Goal: Task Accomplishment & Management: Manage account settings

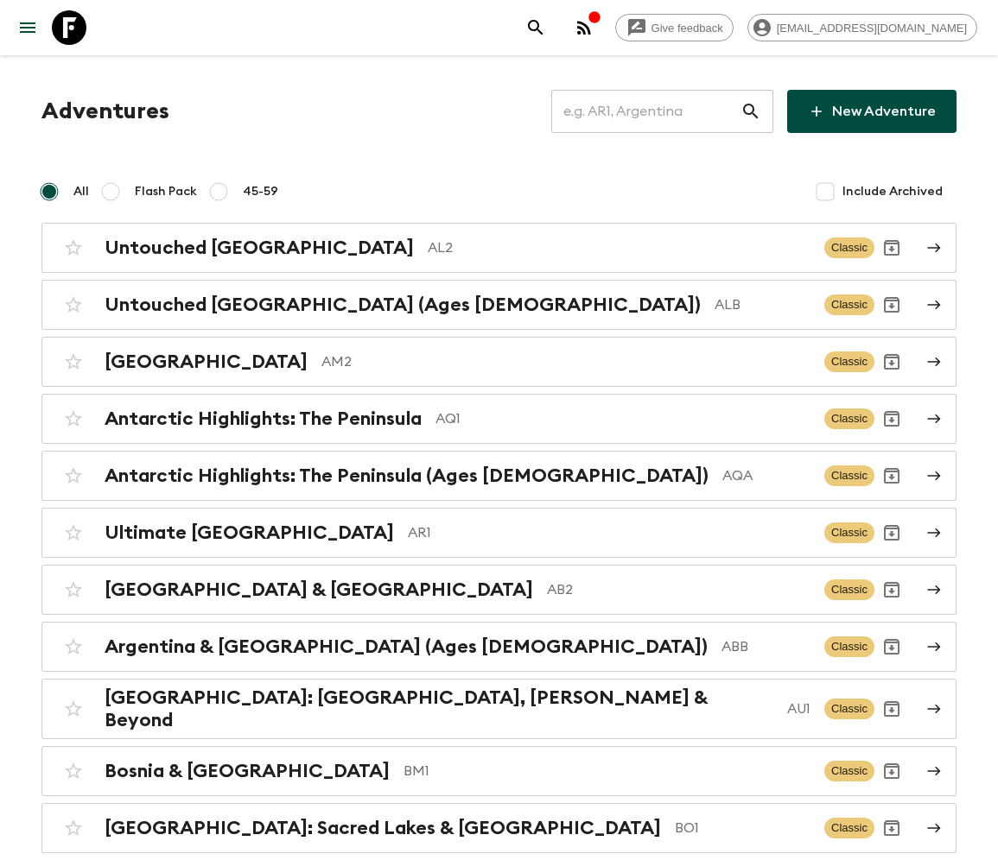
click at [657, 111] on input "text" at bounding box center [645, 111] width 189 height 48
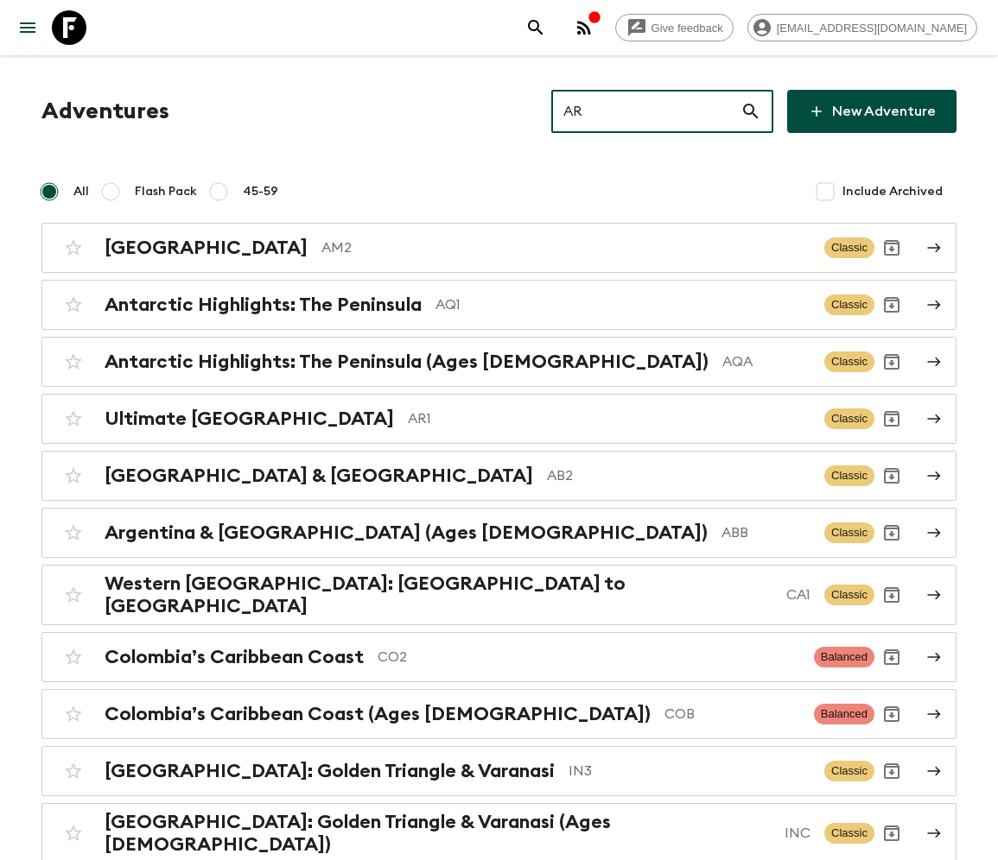
type input "AR1"
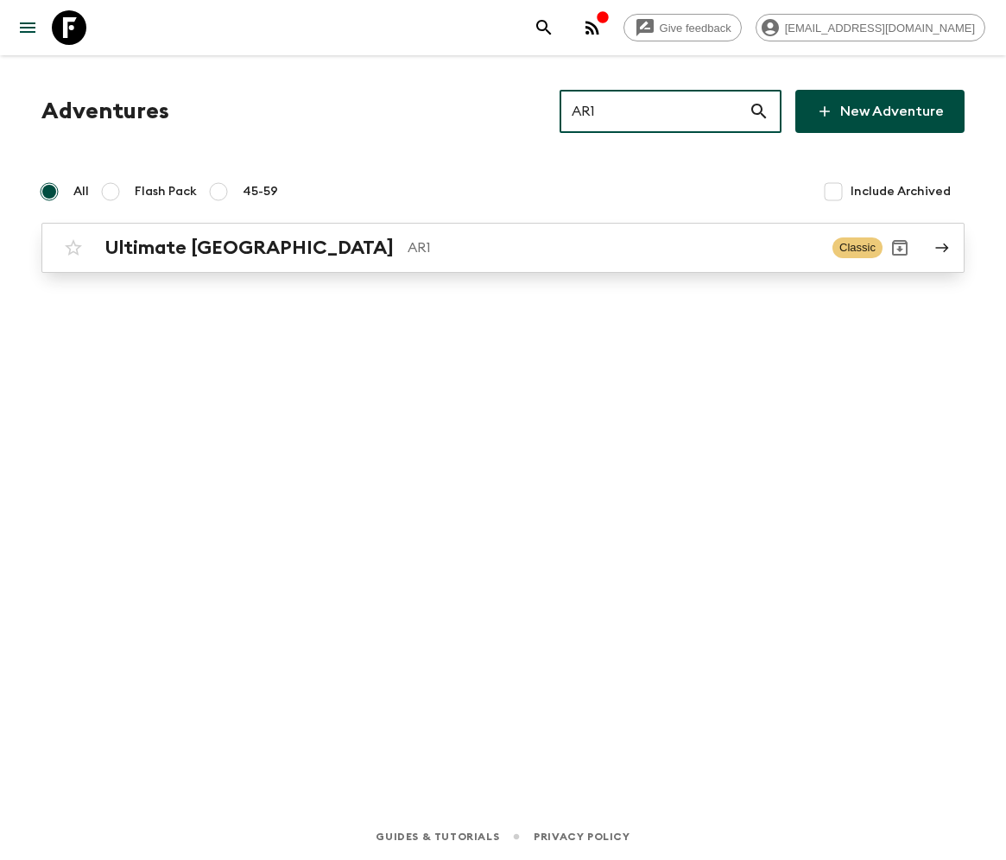
click at [191, 247] on h2 "Ultimate [GEOGRAPHIC_DATA]" at bounding box center [249, 248] width 289 height 22
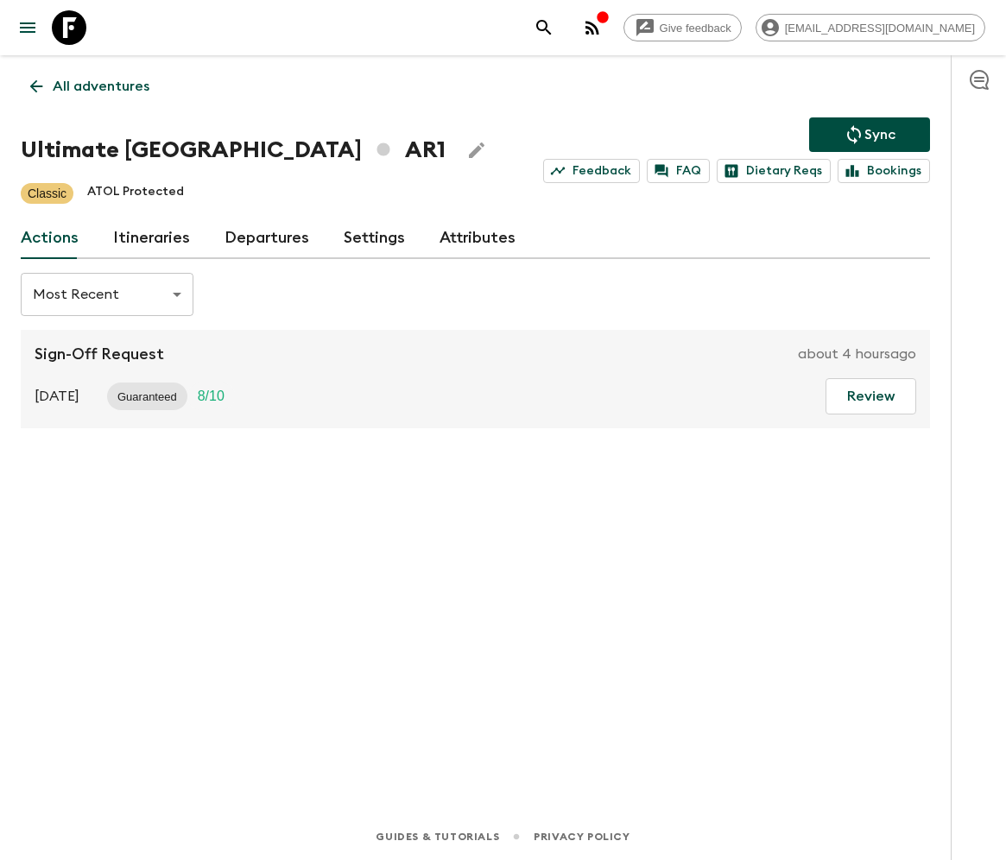
click at [262, 237] on link "Departures" at bounding box center [267, 238] width 85 height 41
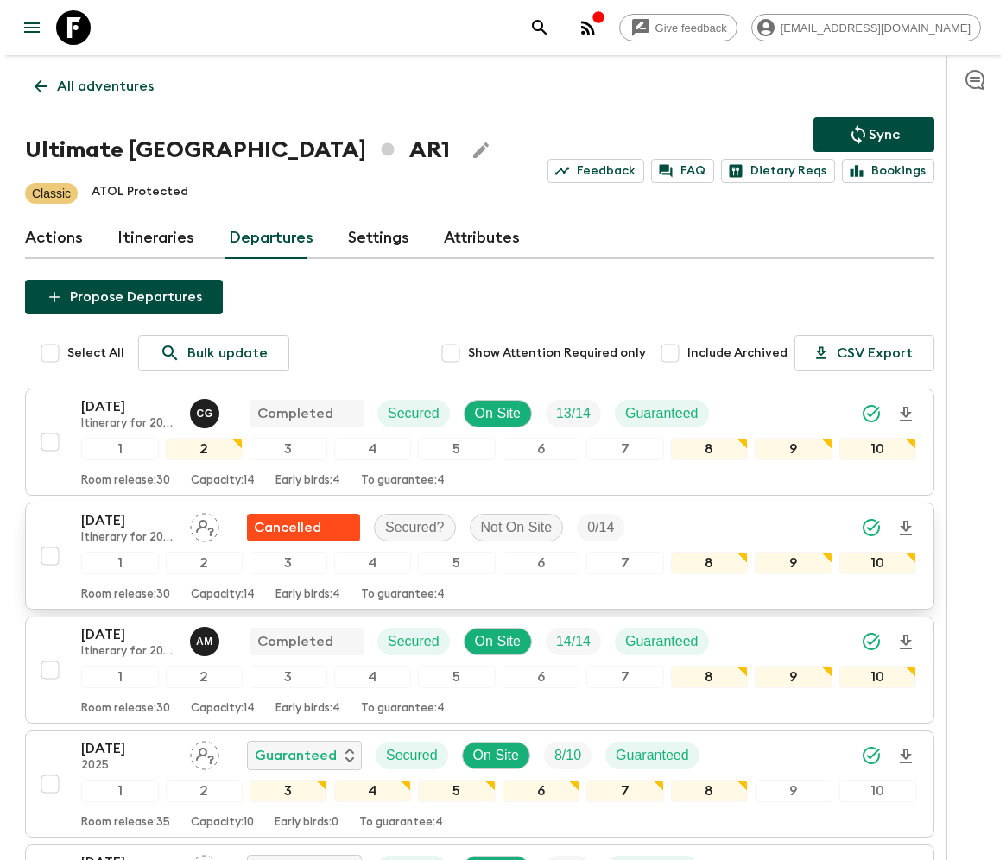
scroll to position [311, 0]
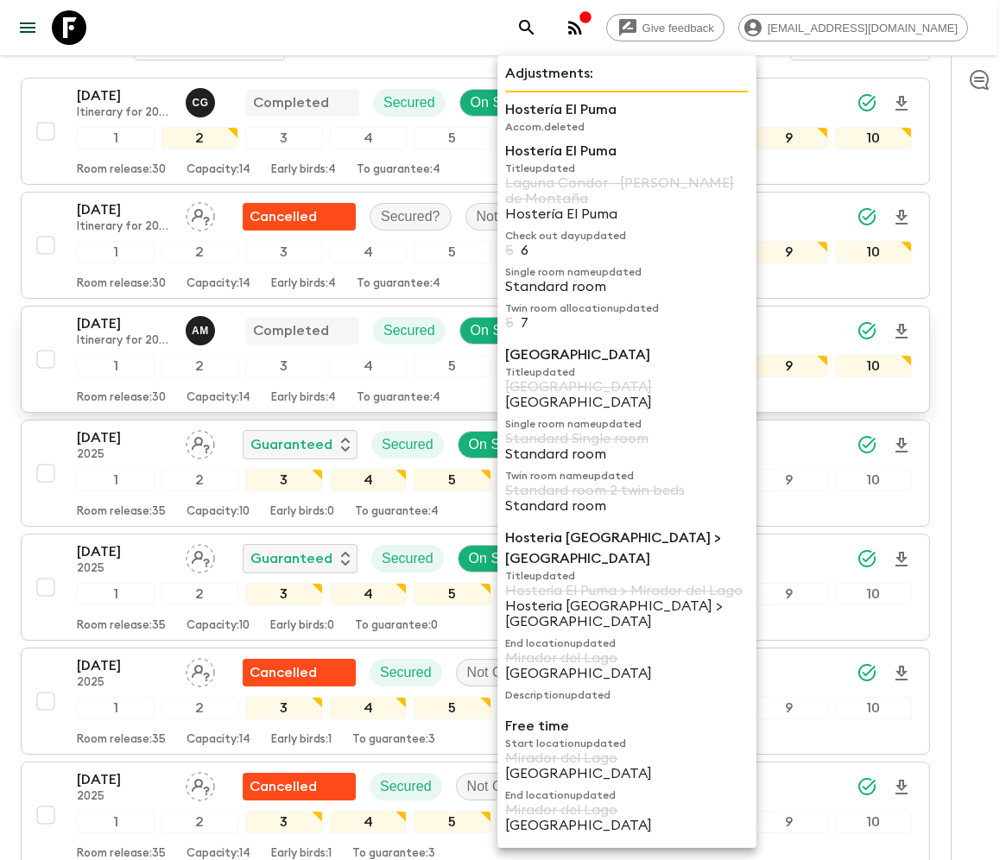
click at [246, 375] on div "[DATE] Itinerary for 2023 & AR1_[DATE] + AR1_[DATE] (DO NOT USE AFTER AR1_[DATE…" at bounding box center [494, 360] width 835 height 92
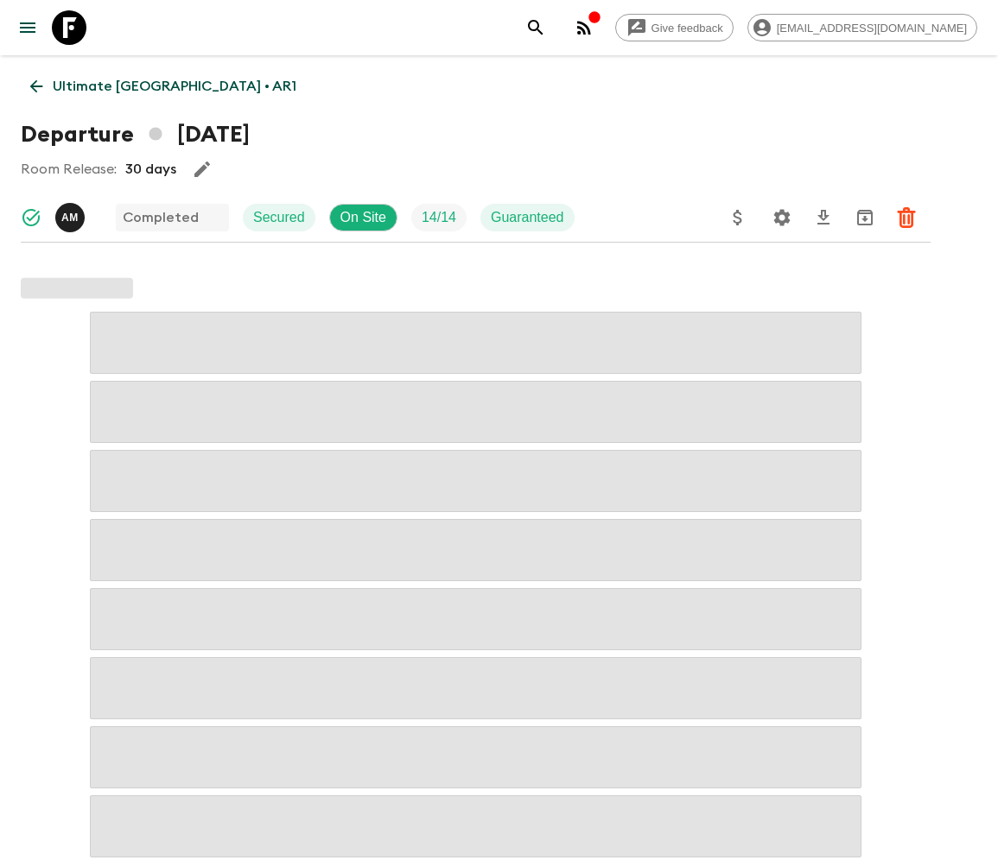
click at [122, 86] on p "Ultimate [GEOGRAPHIC_DATA] • AR1" at bounding box center [175, 86] width 244 height 21
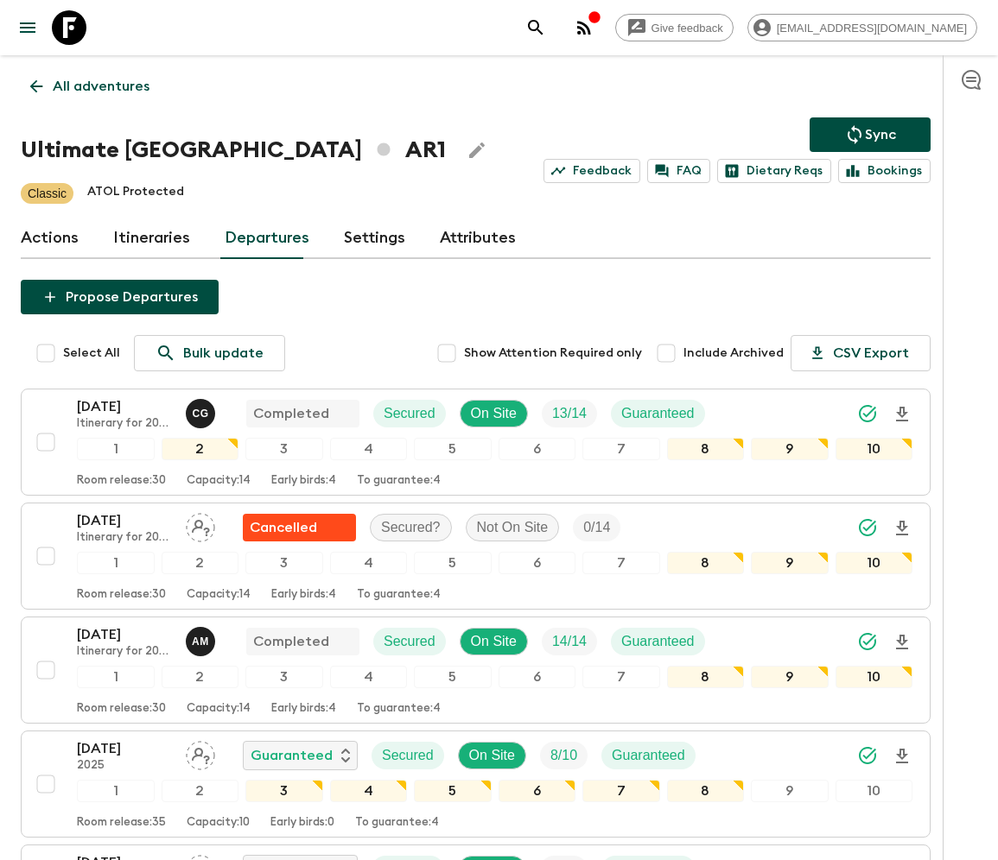
scroll to position [1327, 0]
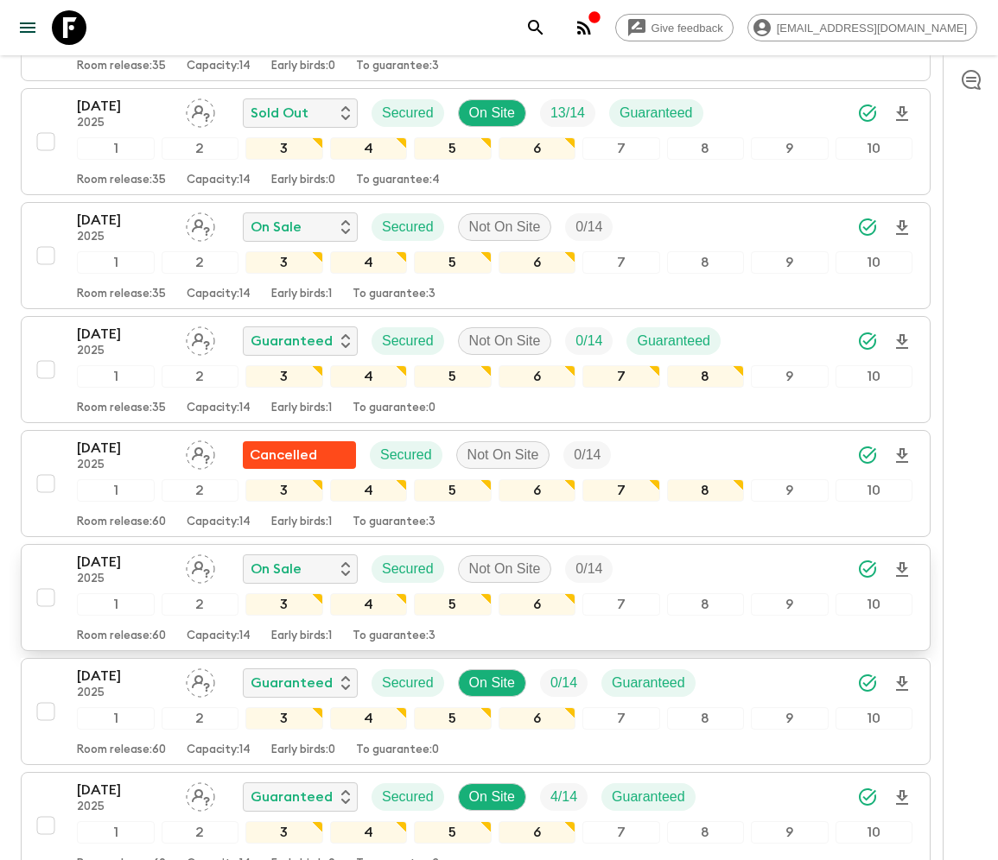
click at [44, 583] on input "checkbox" at bounding box center [46, 598] width 35 height 35
checkbox input "true"
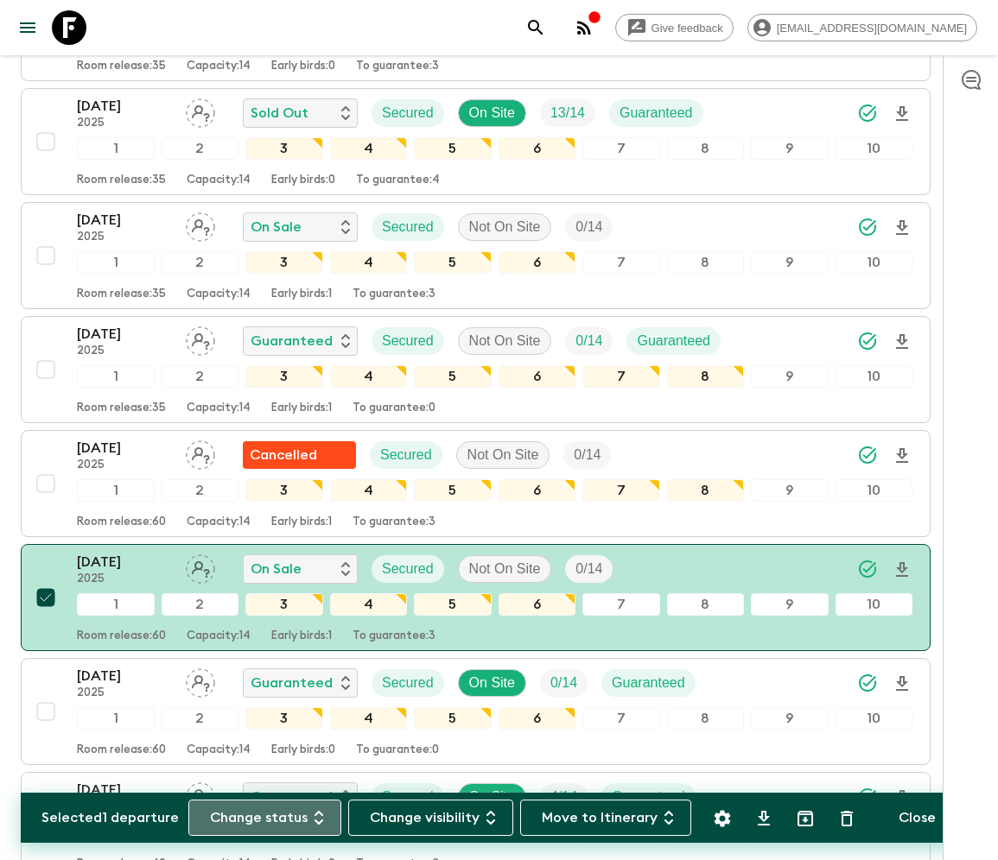
click at [275, 817] on button "Change status" at bounding box center [264, 818] width 153 height 36
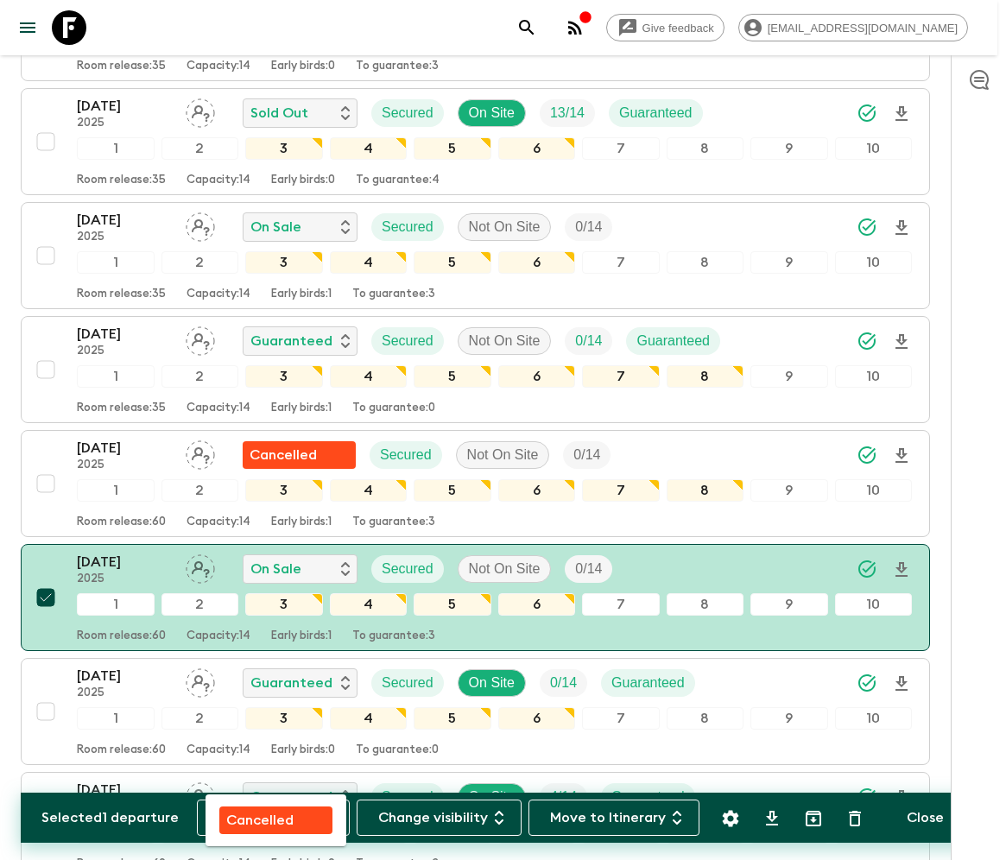
click at [275, 817] on p "Cancelled" at bounding box center [259, 820] width 67 height 21
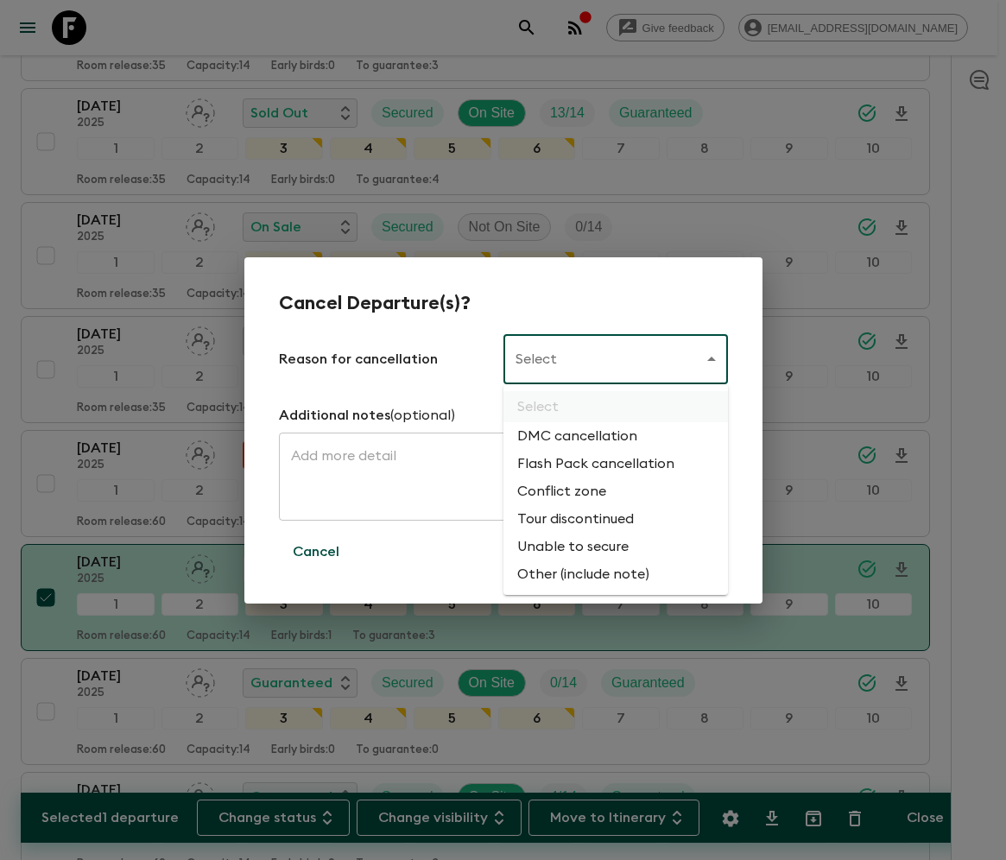
click at [593, 465] on li "Flash Pack cancellation" at bounding box center [616, 464] width 225 height 28
type input "FLASHPACK_CANCELLATION"
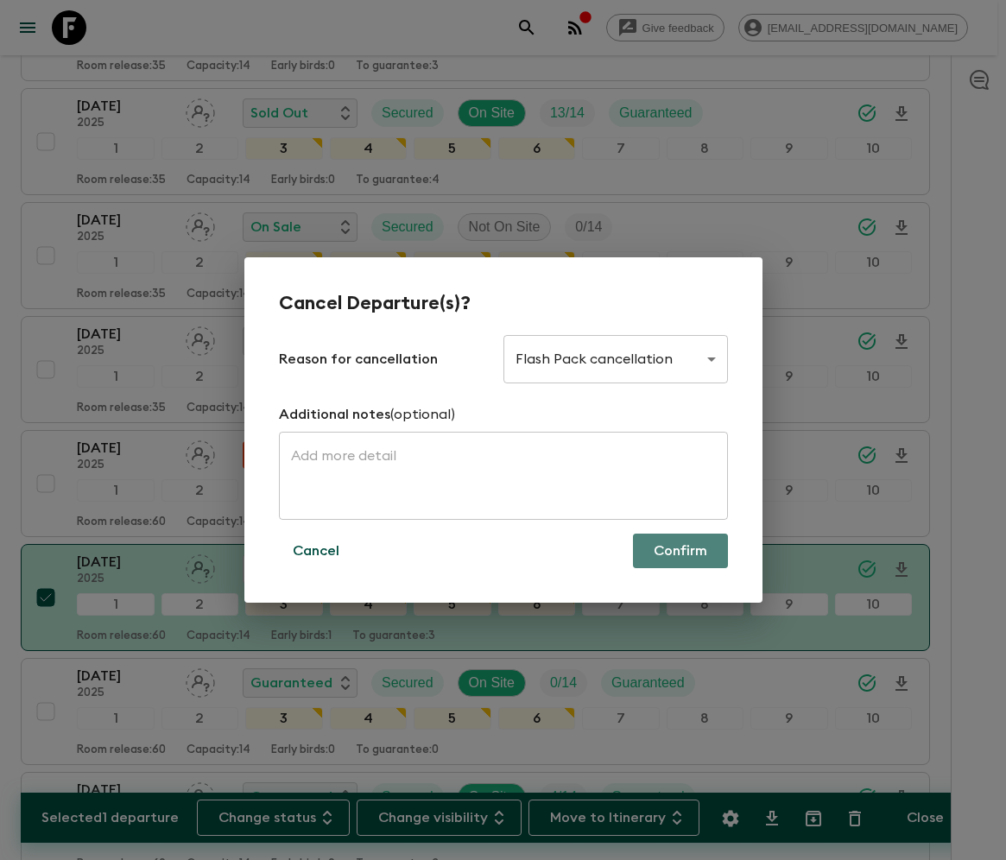
click at [681, 551] on button "Confirm" at bounding box center [680, 551] width 95 height 35
checkbox input "false"
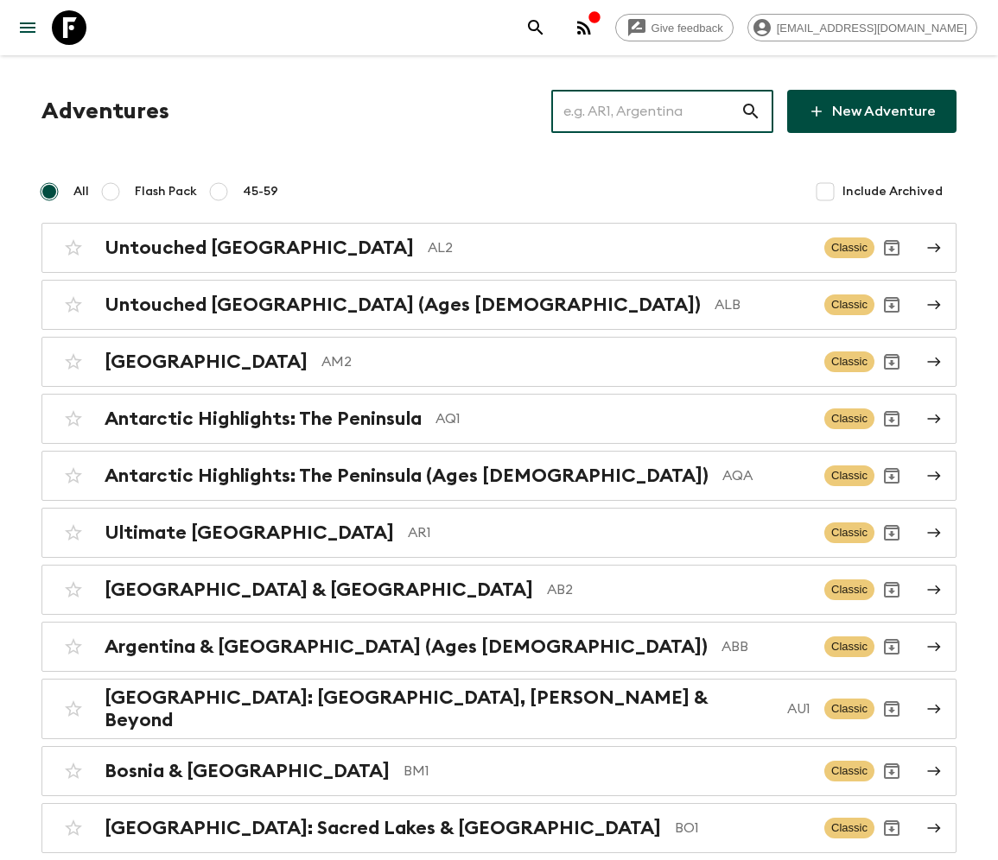
click at [657, 111] on input "text" at bounding box center [645, 111] width 189 height 48
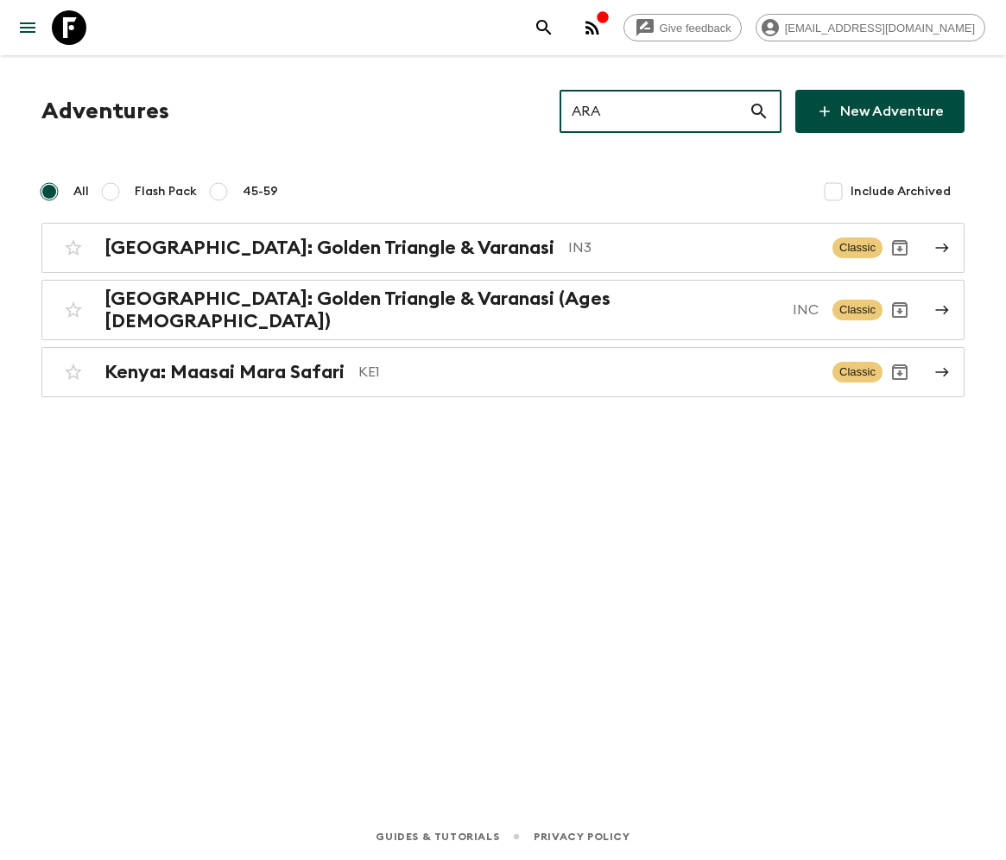
type input "ARA"
click at [834, 190] on input "Include Archived" at bounding box center [833, 191] width 35 height 35
checkbox input "true"
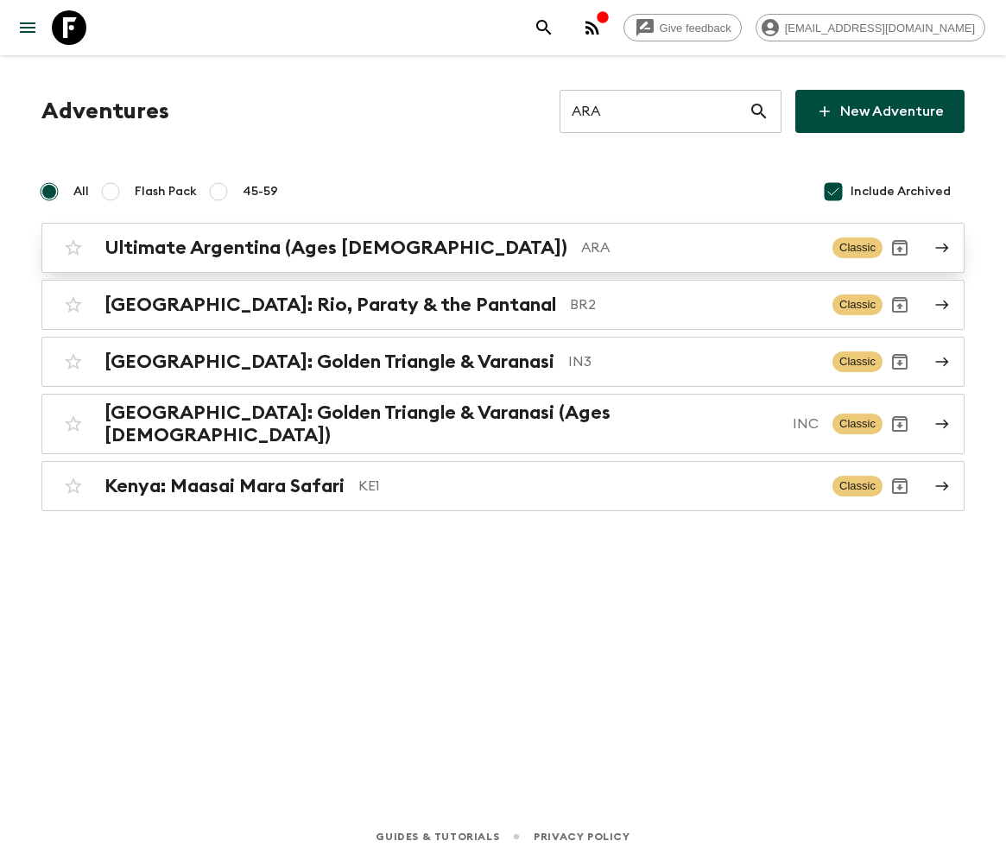
click at [251, 247] on h2 "Ultimate Argentina (Ages 45-59)" at bounding box center [336, 248] width 463 height 22
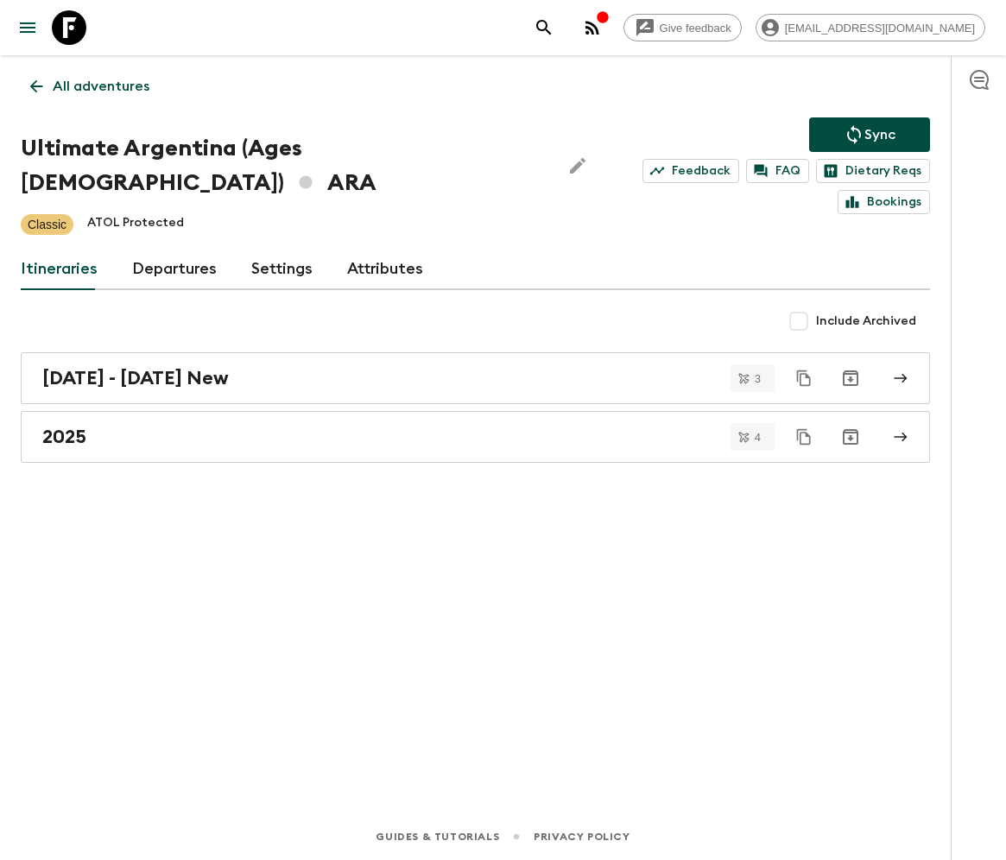
click at [171, 249] on link "Departures" at bounding box center [174, 269] width 85 height 41
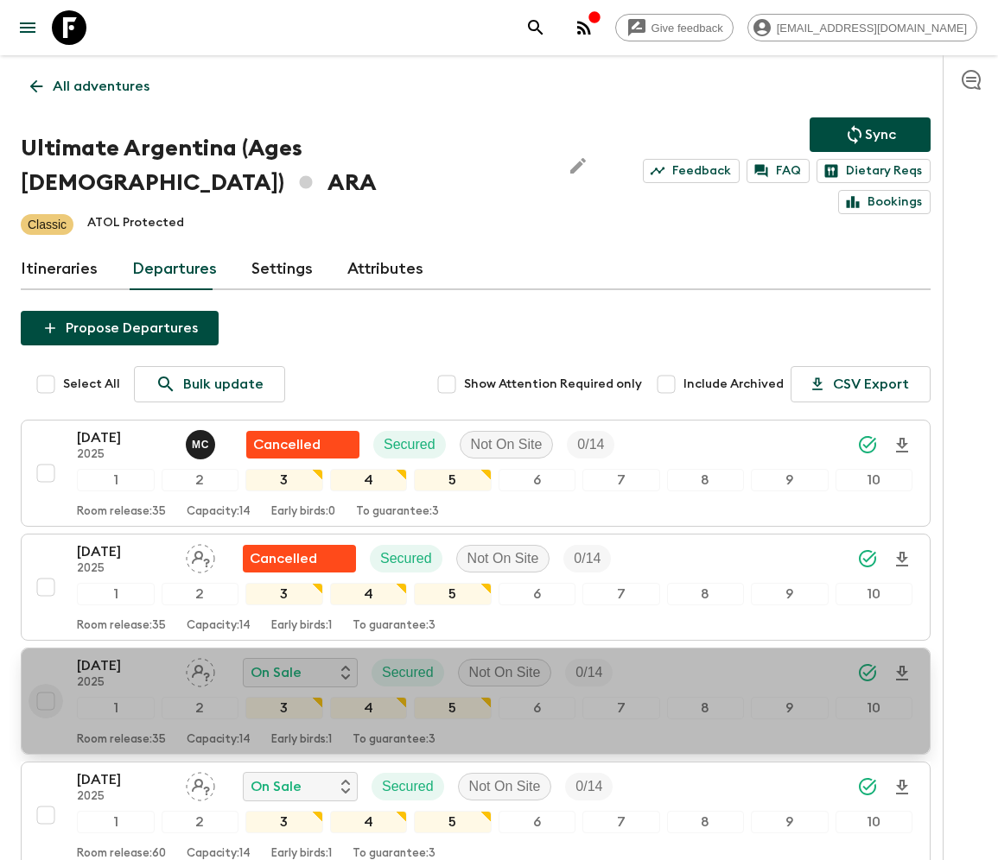
click at [44, 684] on input "checkbox" at bounding box center [46, 701] width 35 height 35
checkbox input "true"
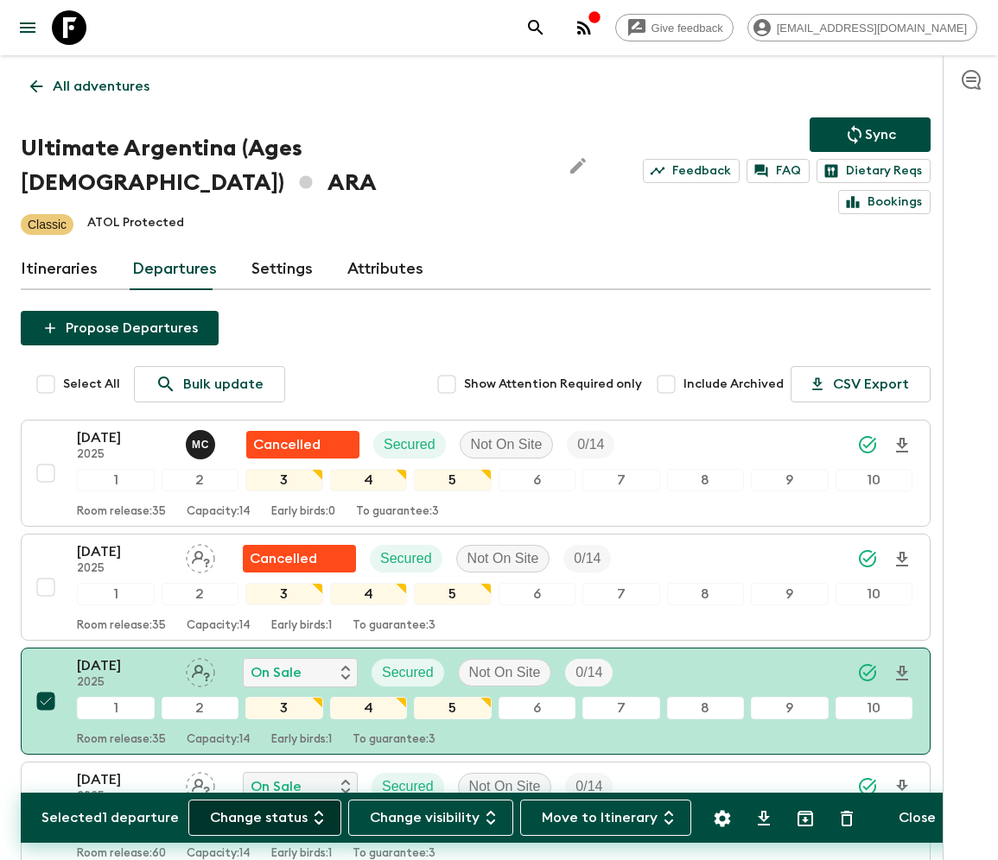
click at [275, 817] on button "Change status" at bounding box center [264, 818] width 153 height 36
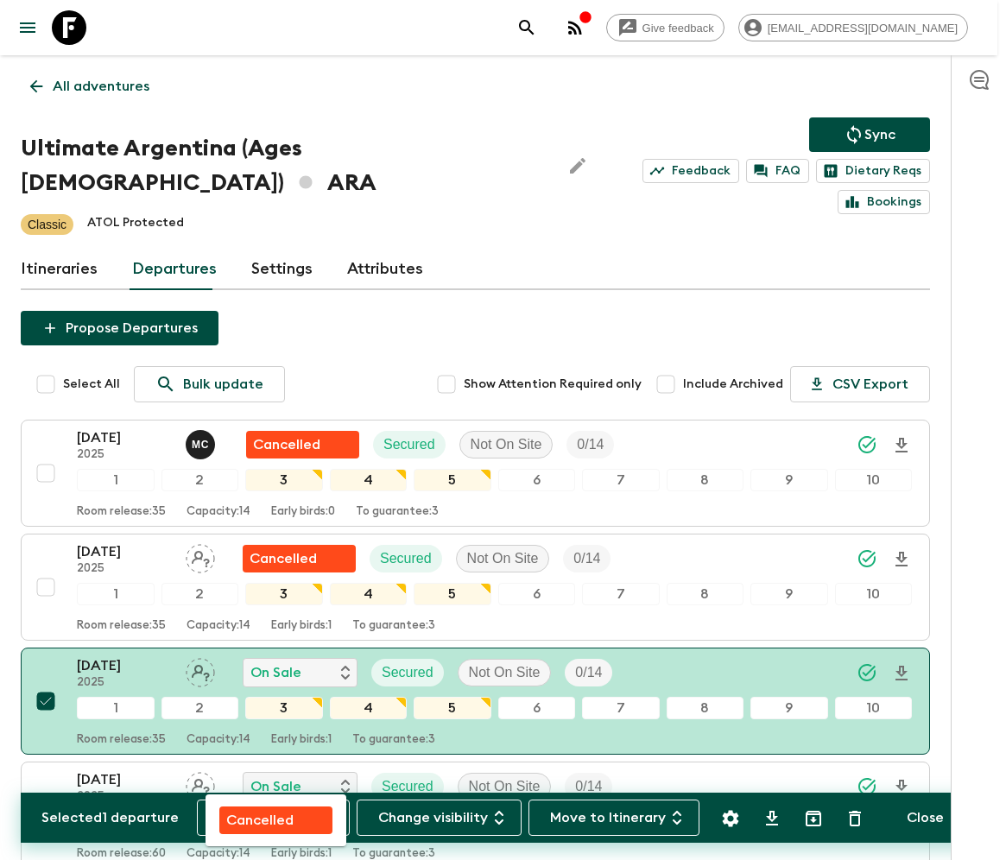
click at [275, 817] on p "Cancelled" at bounding box center [259, 820] width 67 height 21
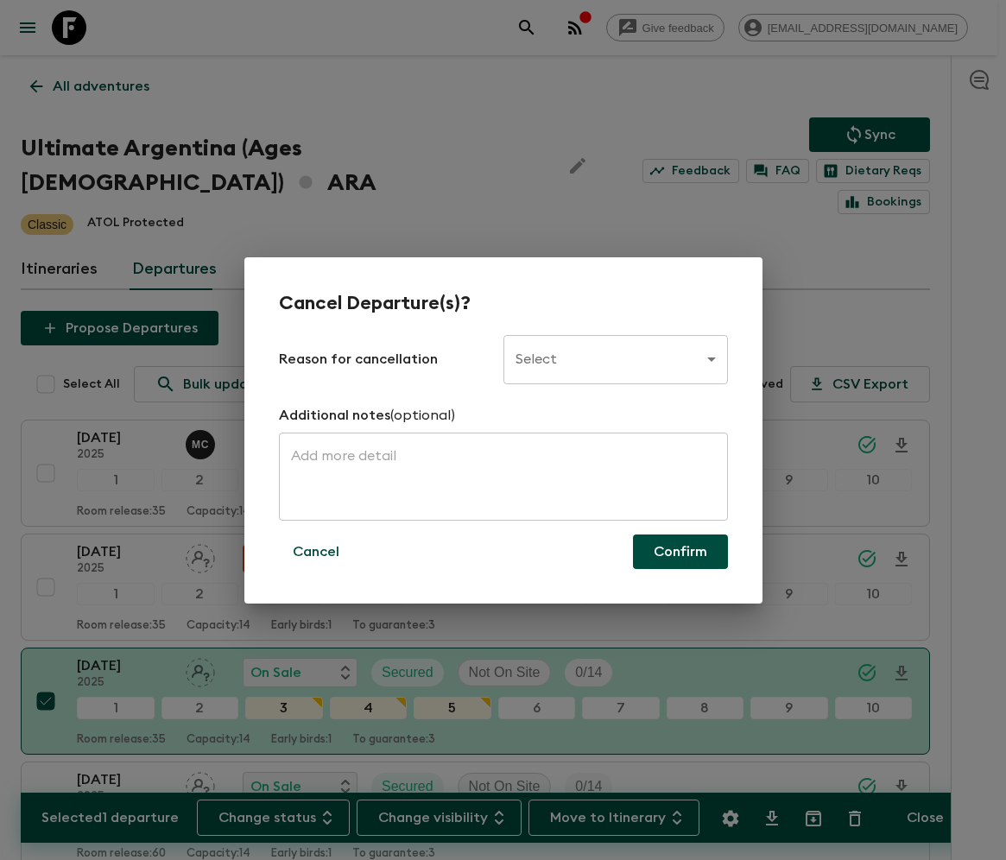
click at [614, 358] on body "Give feedback ellie.b@flashpack.com All adventures Ultimate Argentina (Ages 45-…" at bounding box center [503, 684] width 1006 height 1368
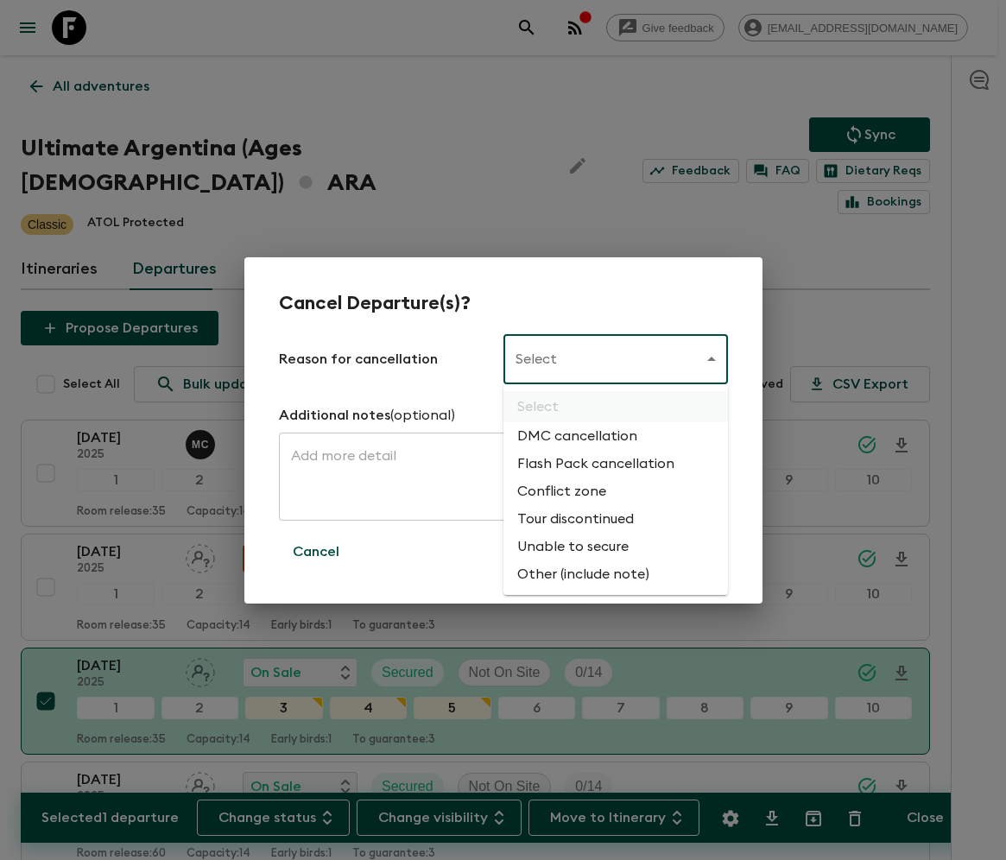
click at [593, 465] on li "Flash Pack cancellation" at bounding box center [616, 464] width 225 height 28
type input "FLASHPACK_CANCELLATION"
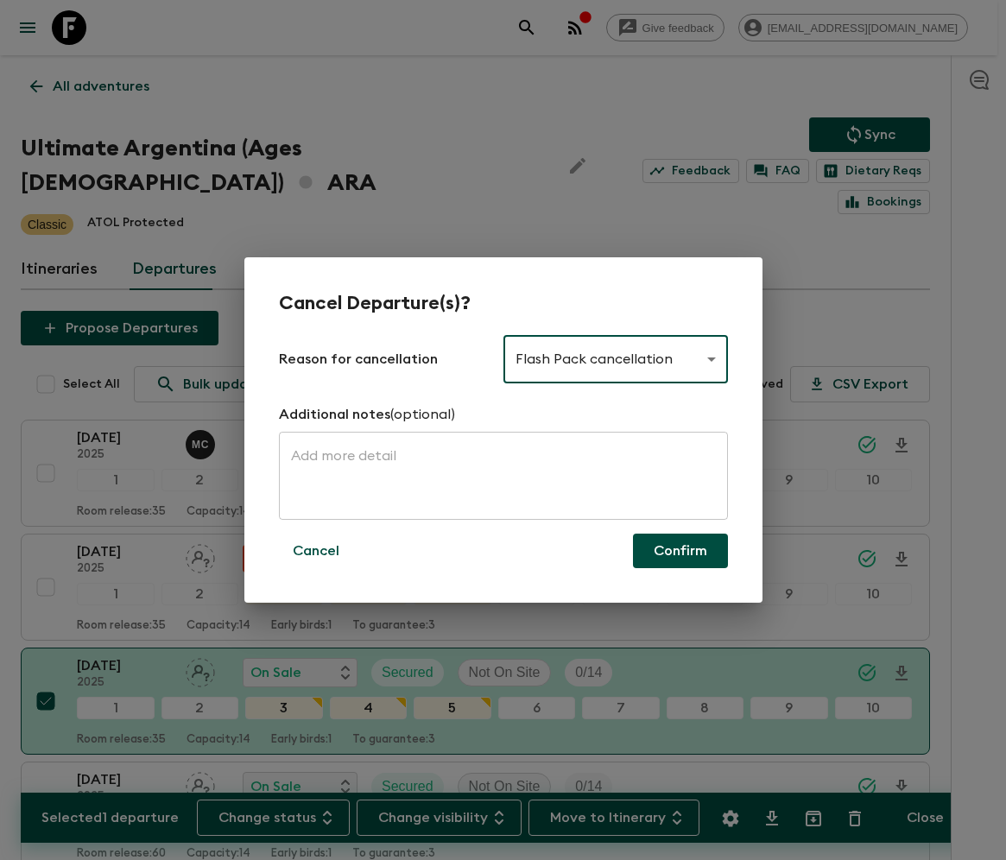
click at [681, 551] on button "Confirm" at bounding box center [680, 551] width 95 height 35
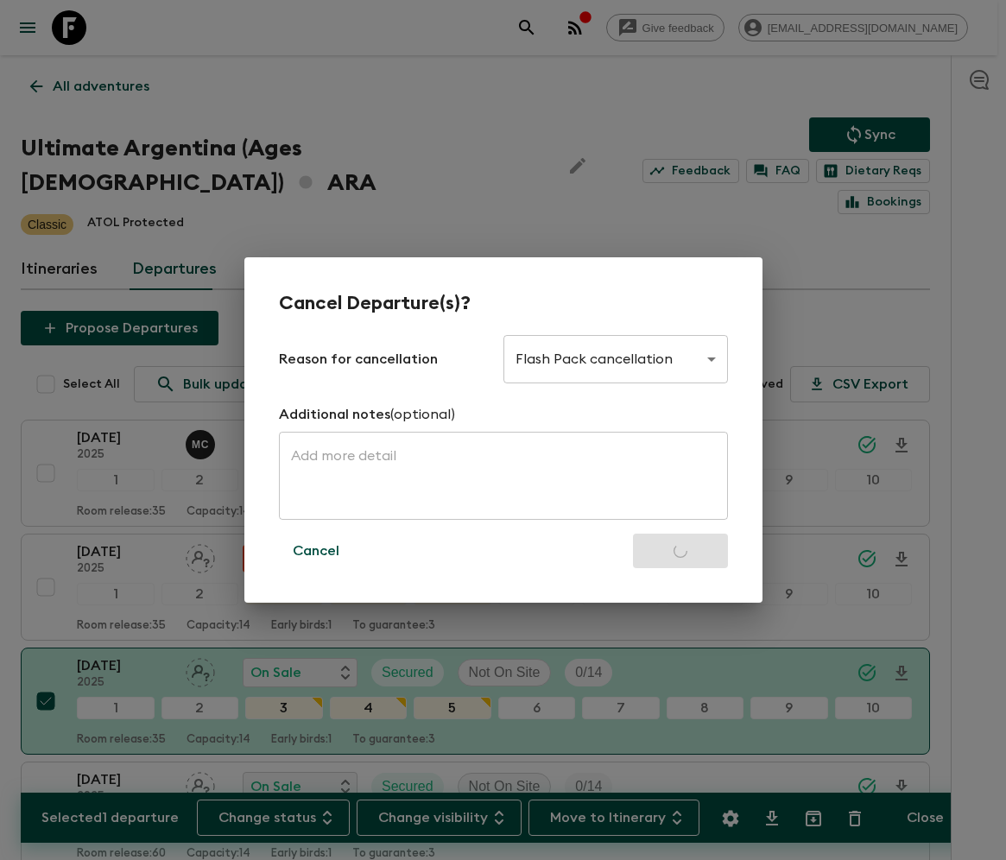
checkbox input "false"
